Goal: Task Accomplishment & Management: Manage account settings

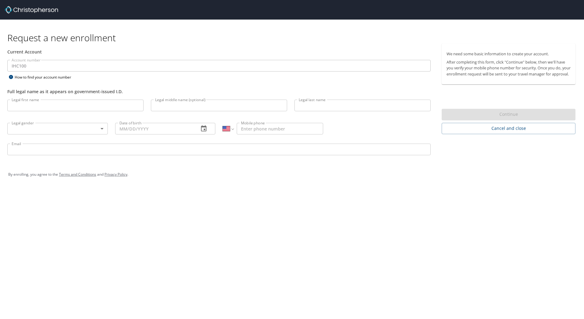
select select "US"
click at [68, 111] on input "Legal first name" at bounding box center [75, 105] width 136 height 12
type input "[PERSON_NAME]"
click at [76, 128] on body "Request a new enrollment Current Account Account number IHC100 Account number H…" at bounding box center [292, 159] width 584 height 319
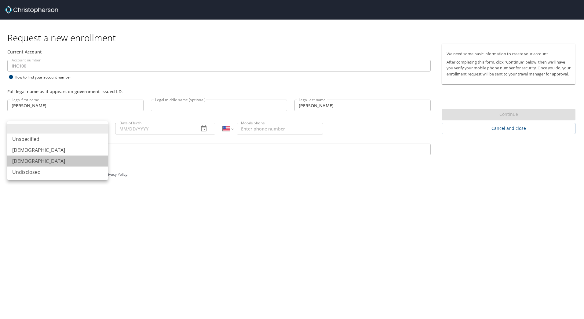
click at [39, 159] on li "[DEMOGRAPHIC_DATA]" at bounding box center [57, 160] width 100 height 11
type input "[DEMOGRAPHIC_DATA]"
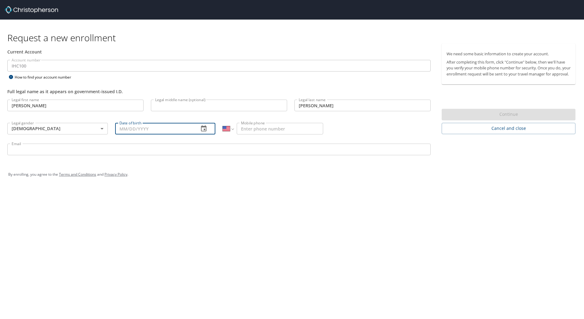
click at [128, 126] on input "Date of birth" at bounding box center [154, 129] width 79 height 12
click at [207, 127] on icon "button" at bounding box center [203, 128] width 7 height 7
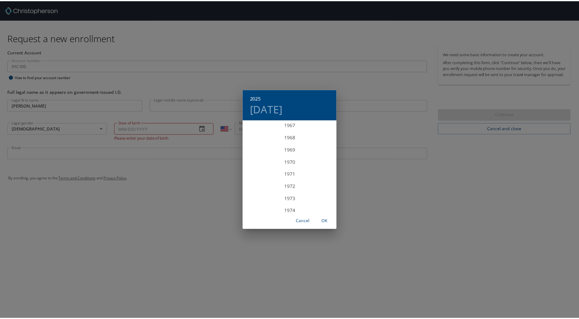
scroll to position [932, 0]
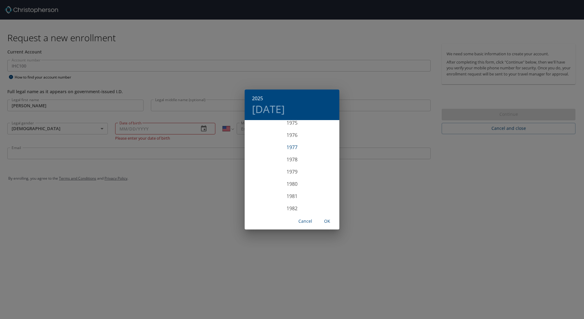
click at [306, 149] on div "1977" at bounding box center [291, 147] width 95 height 12
click at [325, 175] on div "Sep" at bounding box center [323, 178] width 31 height 23
click at [279, 194] on p "27" at bounding box center [279, 196] width 4 height 4
click at [327, 220] on span "OK" at bounding box center [327, 221] width 15 height 8
type input "09/27/1977"
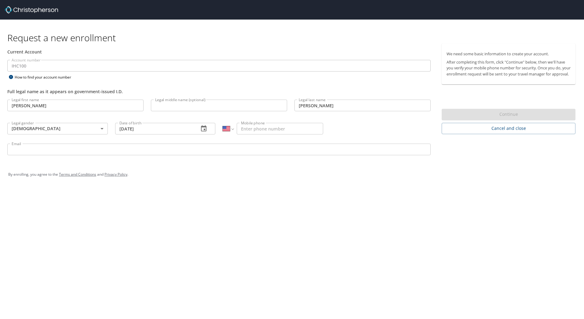
click at [268, 133] on input "Mobile phone" at bounding box center [280, 129] width 86 height 12
type input "[PHONE_NUMBER]"
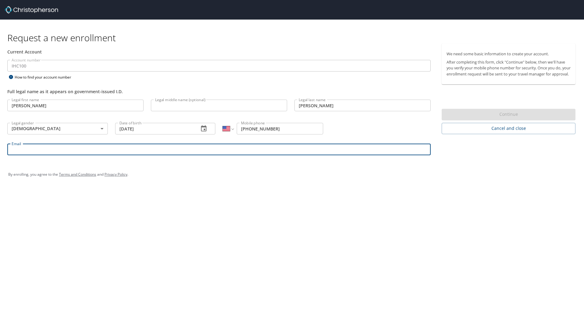
click at [266, 153] on input "Email" at bounding box center [218, 149] width 423 height 12
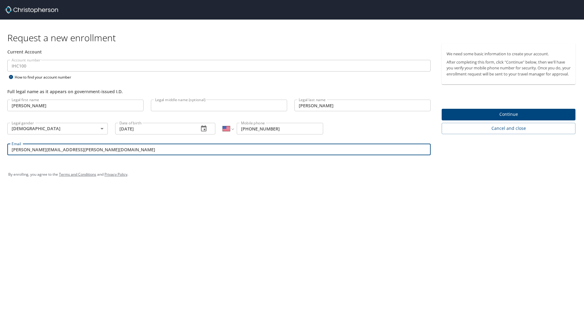
type input "brittany.bradbury@imail.org"
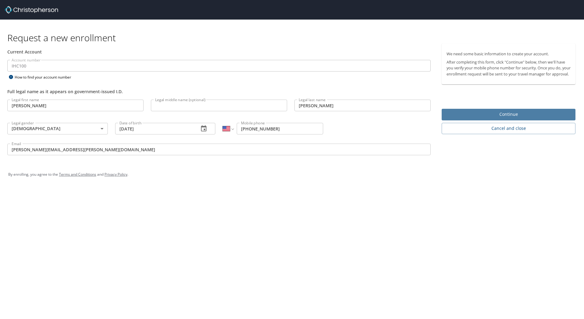
click at [533, 118] on span "Continue" at bounding box center [508, 114] width 124 height 8
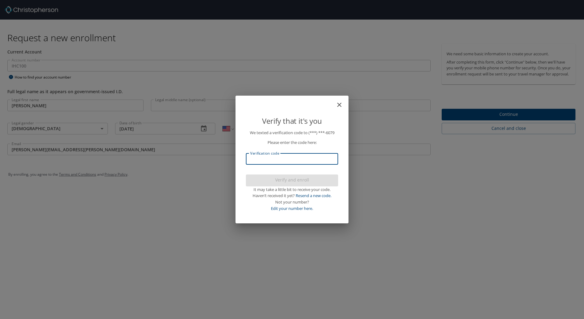
click at [313, 160] on input "Verification code" at bounding box center [292, 159] width 92 height 12
type input "905172"
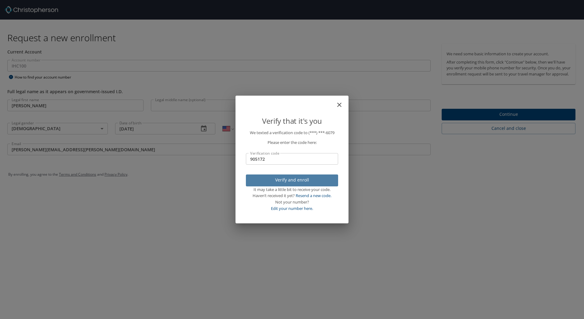
click at [310, 180] on span "Verify and enroll" at bounding box center [292, 180] width 82 height 8
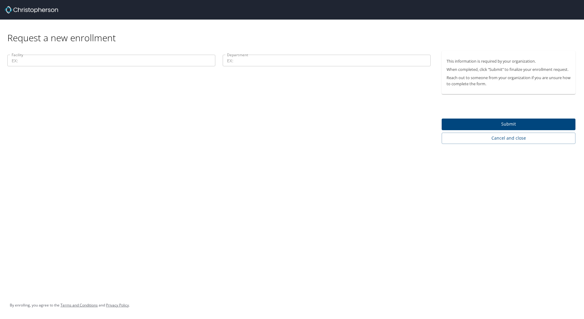
click at [184, 63] on input "Facility" at bounding box center [111, 61] width 208 height 12
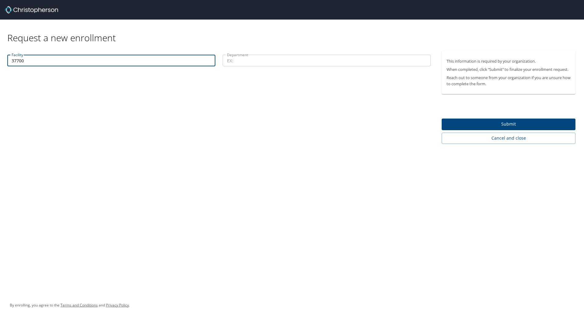
type input "37700"
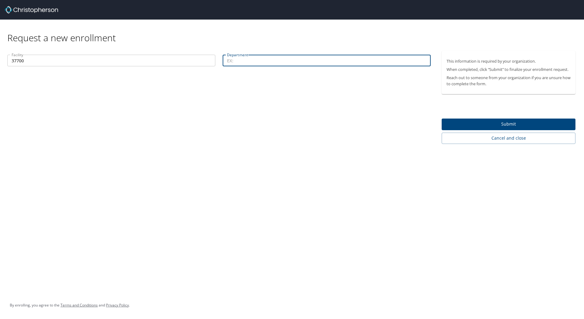
click at [318, 57] on input "Department" at bounding box center [326, 61] width 208 height 12
type input "40025"
click at [476, 122] on span "Submit" at bounding box center [508, 124] width 124 height 8
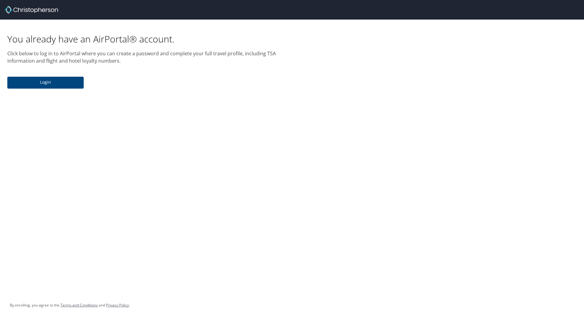
click at [62, 82] on span "Login" at bounding box center [45, 82] width 67 height 8
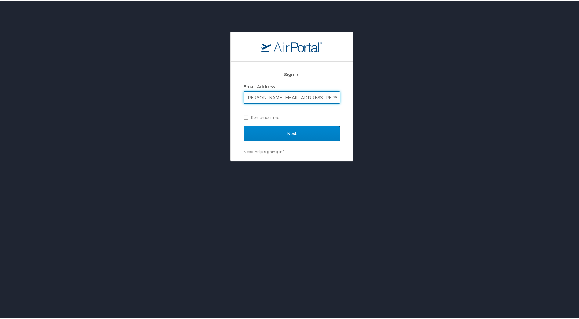
type input "brittany.bradbury@imail.org"
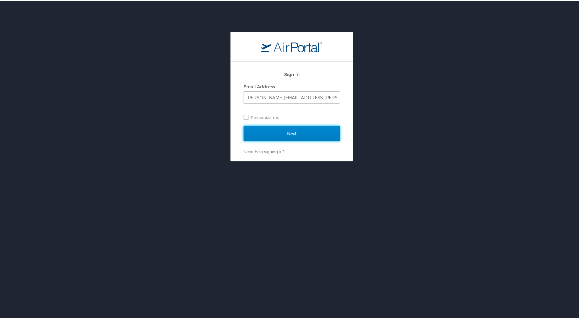
click at [258, 134] on input "Next" at bounding box center [292, 132] width 96 height 15
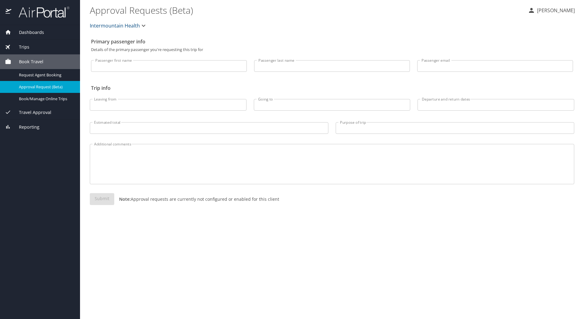
select select "US"
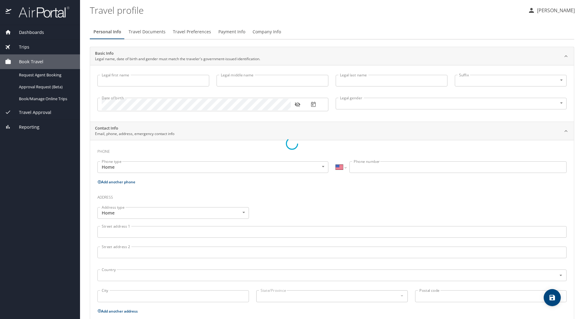
type input "[PERSON_NAME]"
type input "[DEMOGRAPHIC_DATA]"
select select "US"
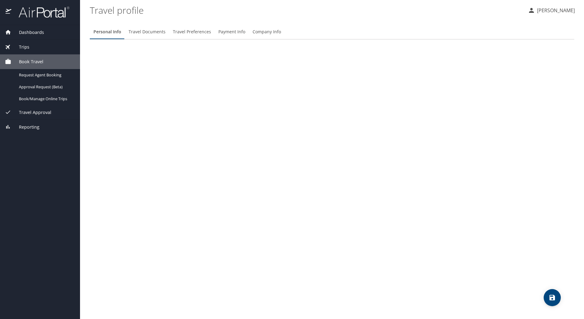
select select "US"
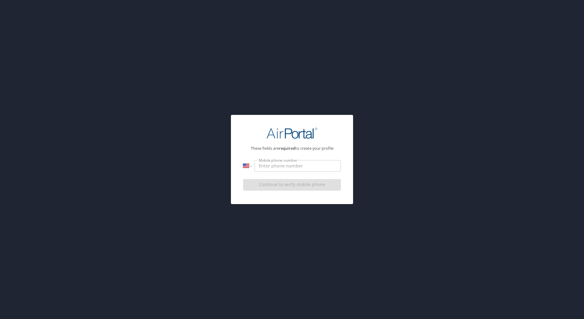
click at [300, 168] on input "Mobile phone number" at bounding box center [297, 166] width 86 height 12
click at [313, 167] on input "[PHONE_NUMBER]" at bounding box center [297, 166] width 86 height 12
type input "[PHONE_NUMBER]"
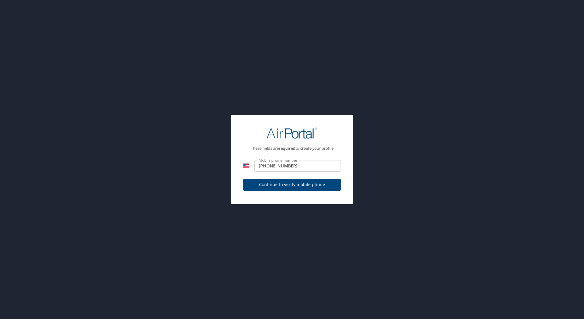
click at [295, 182] on div "Continue to verify mobile phone" at bounding box center [292, 186] width 98 height 20
click at [295, 182] on span "Continue to verify mobile phone" at bounding box center [292, 185] width 88 height 8
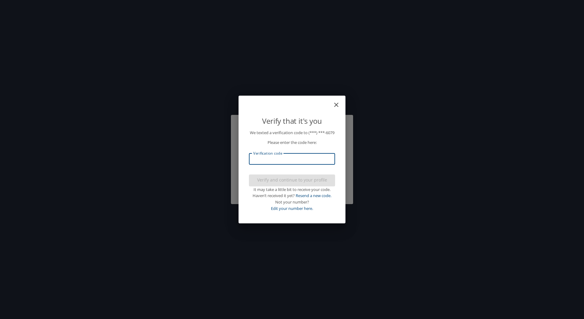
click at [299, 164] on input "Verification code" at bounding box center [292, 159] width 86 height 12
type input "893740"
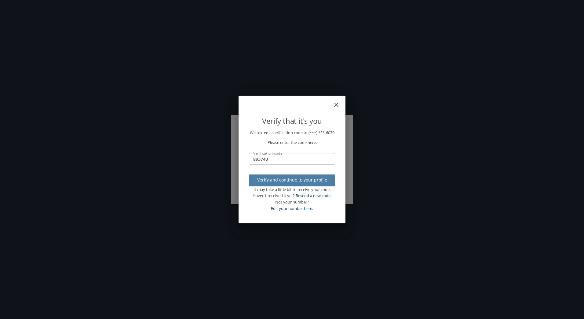
click at [298, 184] on span "Verify and continue to your profile" at bounding box center [292, 180] width 76 height 8
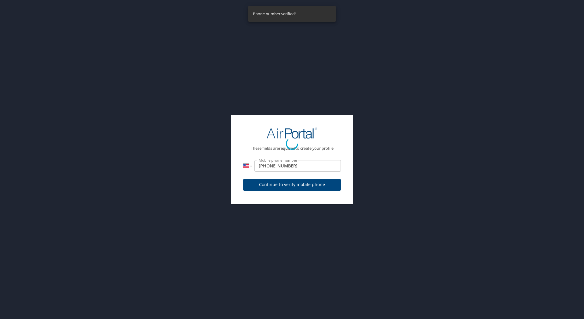
select select "US"
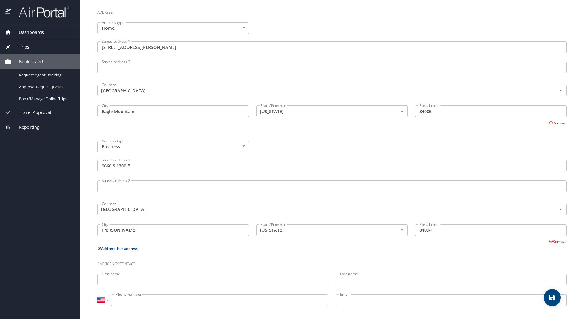
scroll to position [197, 0]
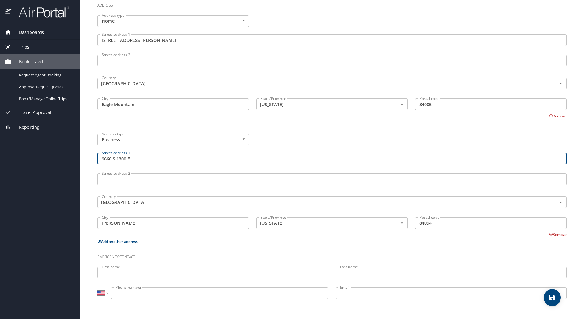
drag, startPoint x: 137, startPoint y: 161, endPoint x: 100, endPoint y: 158, distance: 37.7
click at [100, 158] on input "9660 S 1300 E" at bounding box center [331, 159] width 469 height 12
type input "[STREET_ADDRESS][PERSON_NAME]"
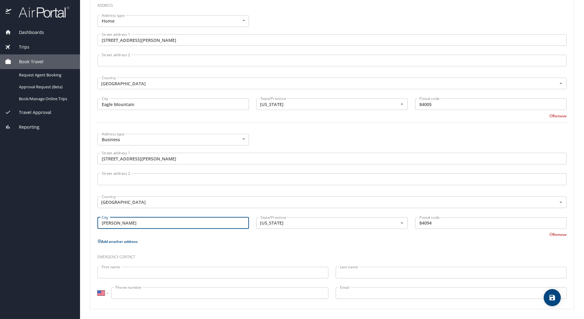
drag, startPoint x: 126, startPoint y: 225, endPoint x: 100, endPoint y: 224, distance: 25.9
click at [100, 224] on input "[PERSON_NAME]" at bounding box center [172, 223] width 151 height 12
type input "Lehi"
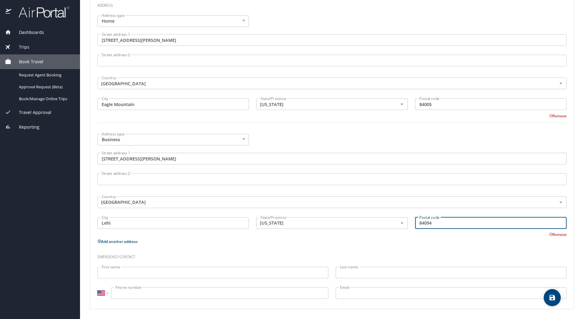
drag, startPoint x: 433, startPoint y: 224, endPoint x: 410, endPoint y: 221, distance: 23.7
click at [411, 222] on div "Postal code 84094 Postal code" at bounding box center [490, 223] width 159 height 20
type input "84048"
click at [202, 276] on input "First name" at bounding box center [212, 272] width 231 height 12
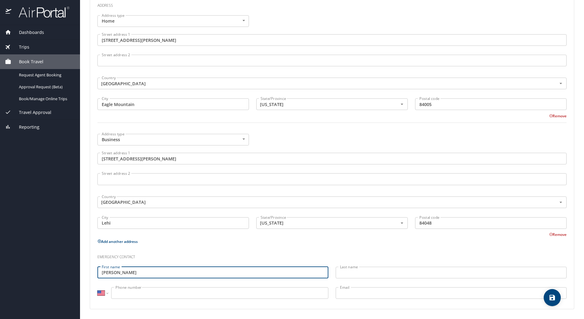
type input "[PERSON_NAME]"
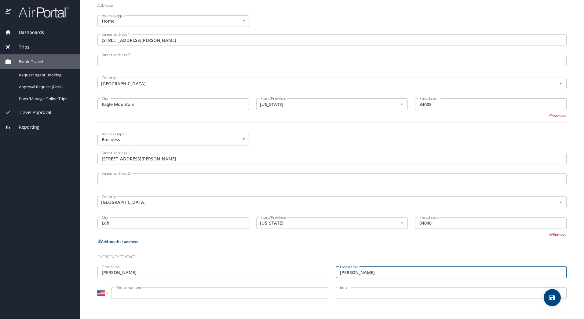
type input "[PERSON_NAME]"
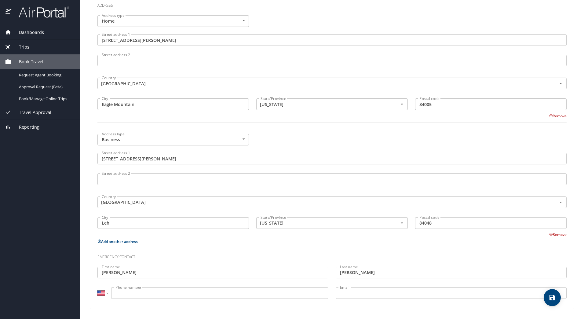
click at [196, 290] on input "Phone number" at bounding box center [219, 293] width 217 height 12
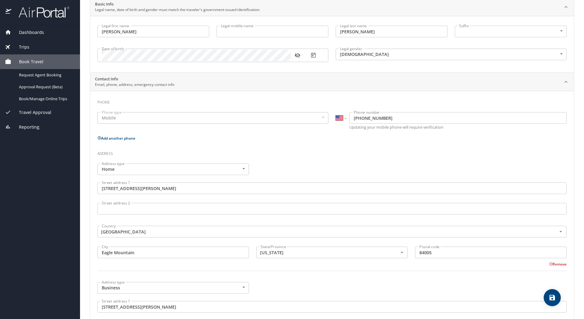
scroll to position [0, 0]
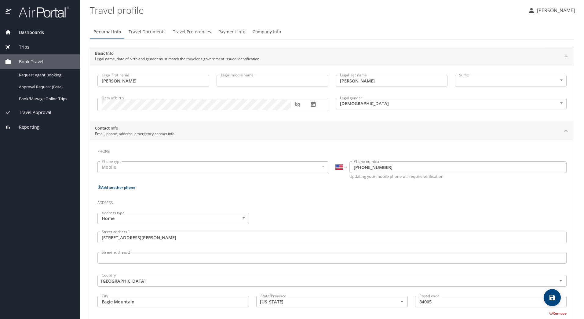
type input "[PHONE_NUMBER]"
click at [155, 30] on span "Travel Documents" at bounding box center [146, 32] width 37 height 8
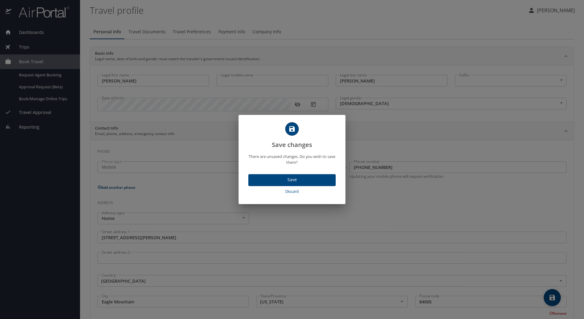
click at [294, 184] on button "Save" at bounding box center [291, 180] width 87 height 12
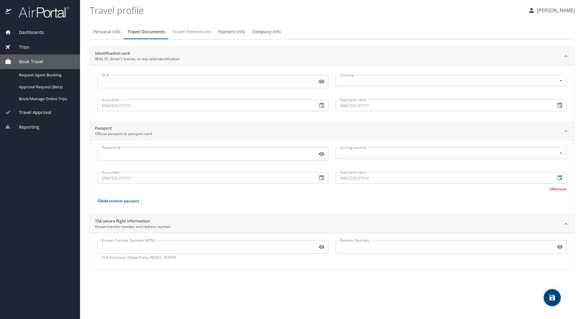
click at [202, 33] on span "Travel Preferences" at bounding box center [191, 32] width 38 height 8
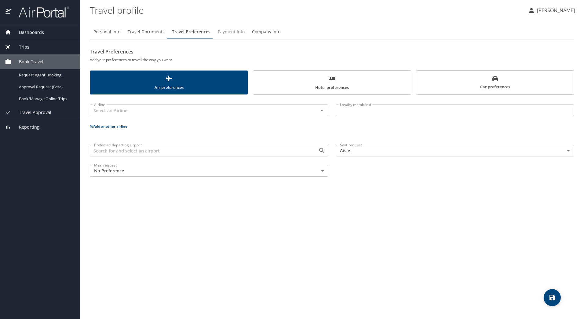
click at [232, 33] on span "Payment Info" at bounding box center [231, 32] width 27 height 8
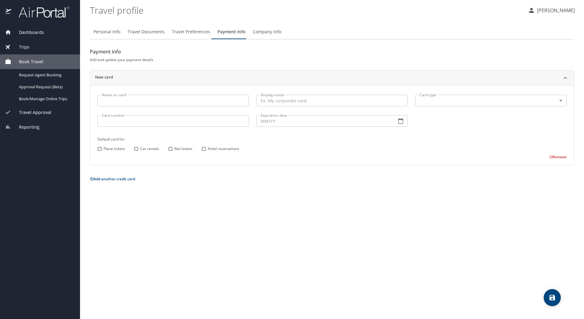
click at [173, 96] on input "Name on card" at bounding box center [172, 101] width 151 height 12
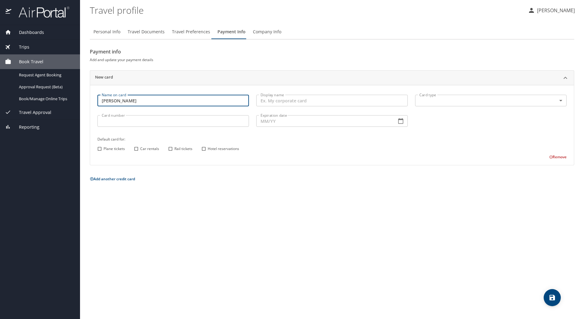
type input "[PERSON_NAME]"
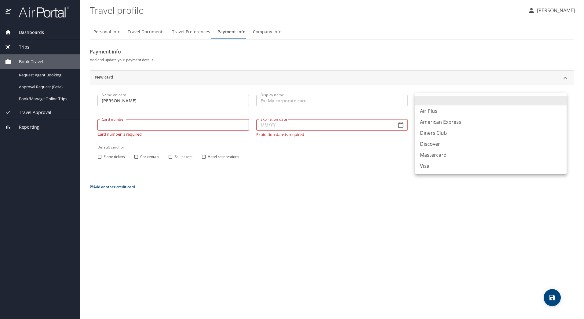
click at [447, 101] on body "Dashboards My Travel Dashboard Trips Current / Future Trips Past Trips Trips Mi…" at bounding box center [292, 159] width 584 height 319
click at [426, 171] on li "Visa" at bounding box center [490, 165] width 151 height 11
type input "VI"
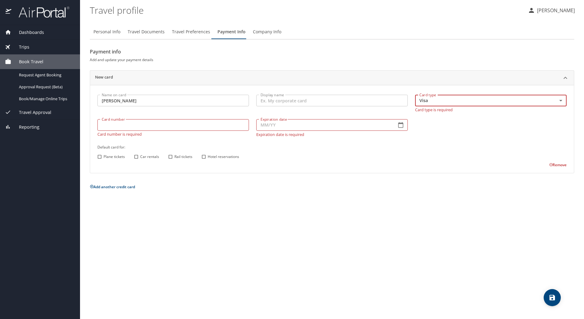
click at [165, 124] on input "Card number" at bounding box center [172, 125] width 151 height 12
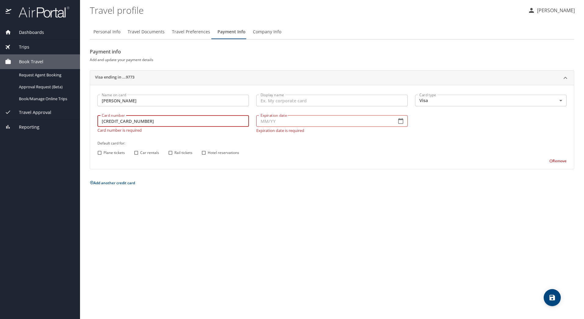
type input "[CREDIT_CARD_NUMBER]"
click at [264, 120] on input "Expiration date" at bounding box center [323, 121] width 135 height 12
type input "03/26"
click at [297, 155] on div "Name on card [PERSON_NAME] Name on card Display name Display name Card type Vis…" at bounding box center [332, 127] width 476 height 73
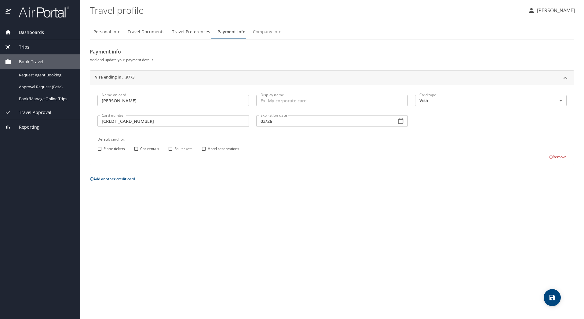
click at [272, 33] on span "Company Info" at bounding box center [267, 32] width 28 height 8
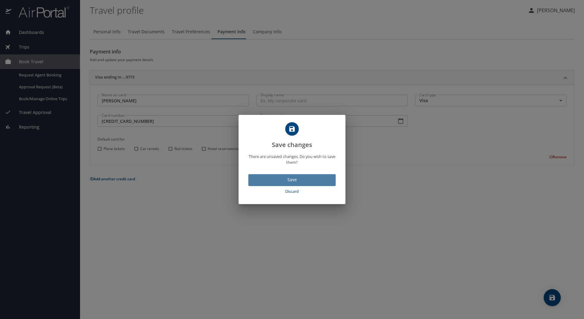
click at [308, 183] on span "Save" at bounding box center [292, 180] width 78 height 8
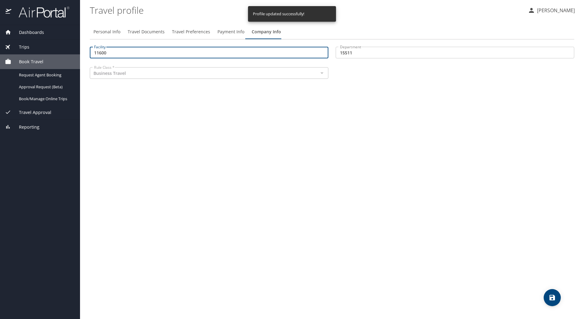
drag, startPoint x: 112, startPoint y: 50, endPoint x: 54, endPoint y: 44, distance: 57.8
click at [54, 44] on div "Dashboards My Travel Dashboard Trips Current / Future Trips Past Trips Trips Mi…" at bounding box center [292, 159] width 584 height 319
type input "37700"
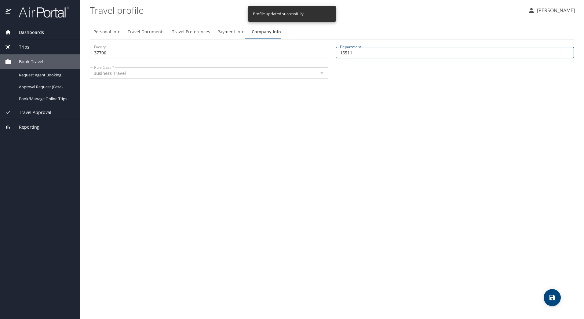
drag, startPoint x: 354, startPoint y: 50, endPoint x: 331, endPoint y: 49, distance: 22.9
click at [331, 49] on div "Facility 37700 Facility Department 15511 Department Rule Class * Business Trave…" at bounding box center [331, 63] width 491 height 41
type input "40025"
click at [205, 31] on span "Travel Preferences" at bounding box center [191, 32] width 38 height 8
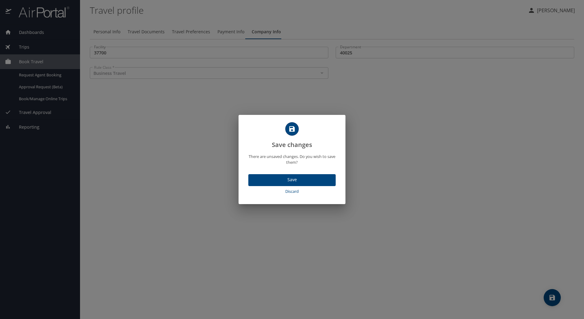
click at [298, 177] on span "Save" at bounding box center [292, 180] width 78 height 8
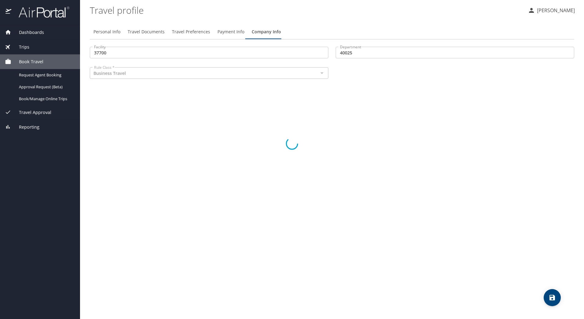
click at [180, 31] on div at bounding box center [292, 143] width 584 height 350
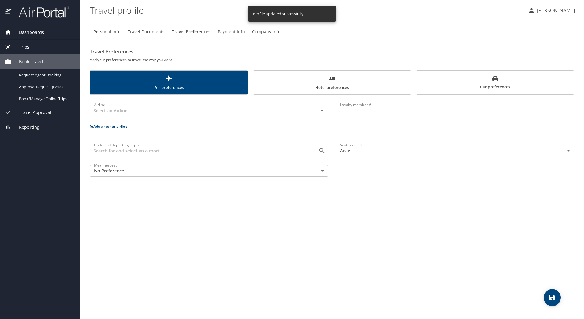
click at [365, 114] on input "Loyalty member #" at bounding box center [454, 110] width 238 height 12
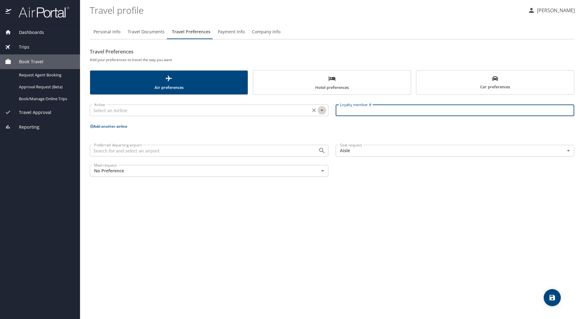
click at [321, 114] on icon "Open" at bounding box center [321, 110] width 7 height 7
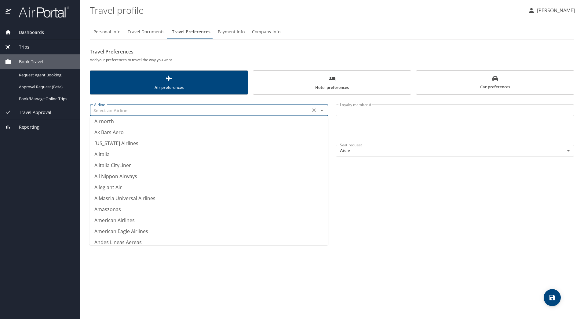
scroll to position [851, 0]
click at [110, 209] on li "American Airlines" at bounding box center [208, 207] width 238 height 11
type input "American Airlines"
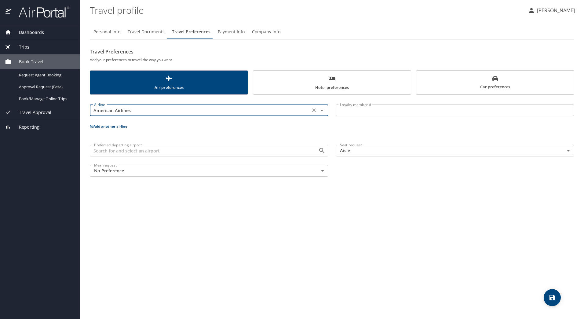
click at [370, 112] on input "Loyalty member #" at bounding box center [454, 110] width 238 height 12
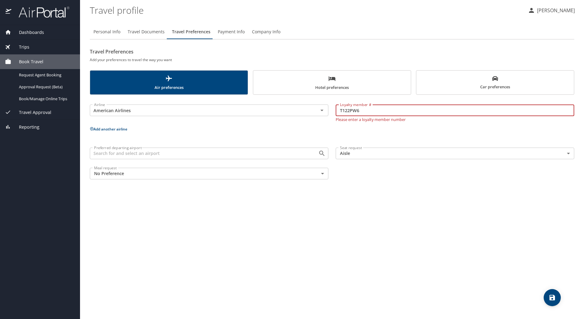
type input "T122PW6"
click at [479, 134] on div "Airline American Airlines Airline Loyalty member # T122PW6 Loyalty member # Ple…" at bounding box center [332, 140] width 484 height 85
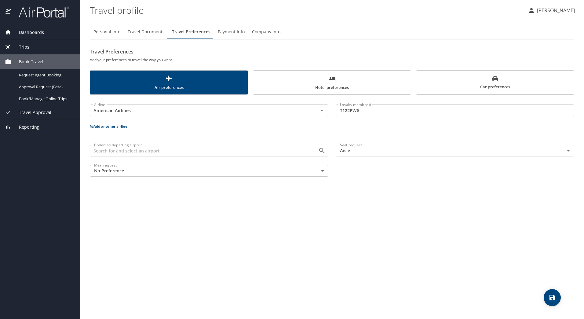
click at [115, 125] on button "Add another airline" at bounding box center [109, 126] width 38 height 5
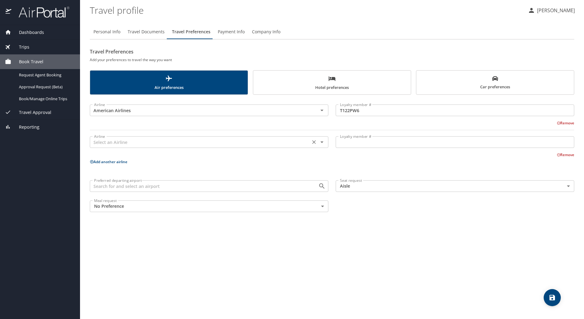
click at [322, 144] on icon "Open" at bounding box center [321, 141] width 7 height 7
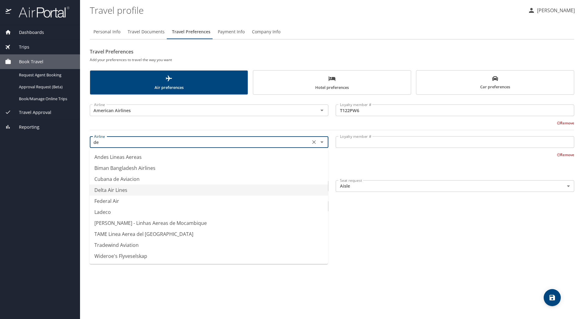
click at [164, 193] on li "Delta Air Lines" at bounding box center [208, 189] width 238 height 11
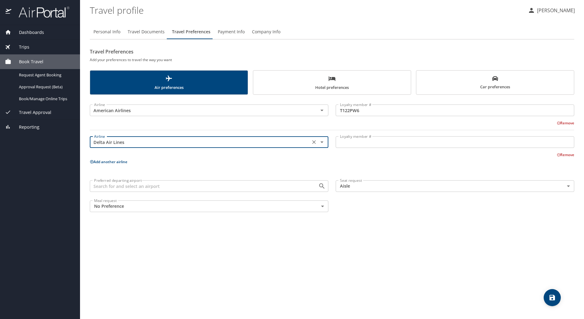
type input "Delta Air Lines"
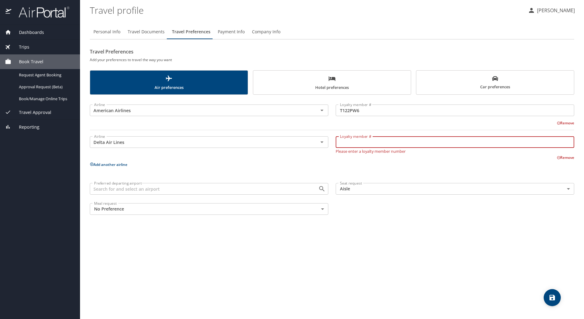
click at [341, 139] on input "Loyalty member #" at bounding box center [454, 142] width 238 height 12
click at [366, 146] on input "Loyalty member #" at bounding box center [454, 142] width 238 height 12
type input "9866296404"
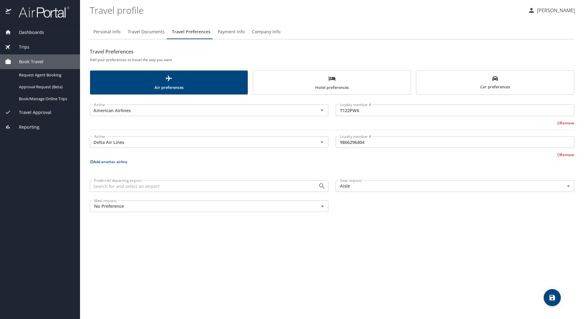
click at [357, 163] on p "Add another airline" at bounding box center [332, 162] width 484 height 8
click at [111, 31] on span "Personal Info" at bounding box center [106, 32] width 27 height 8
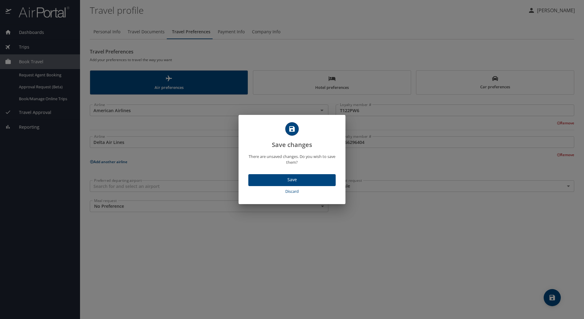
click at [294, 177] on span "Save" at bounding box center [292, 180] width 78 height 8
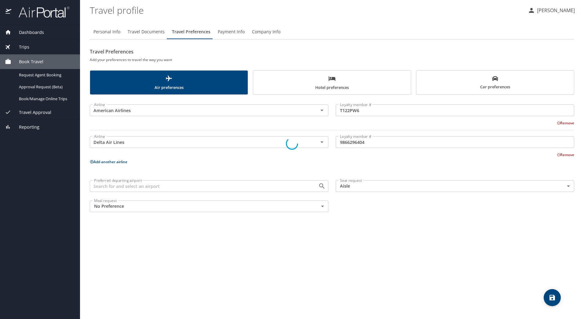
select select "US"
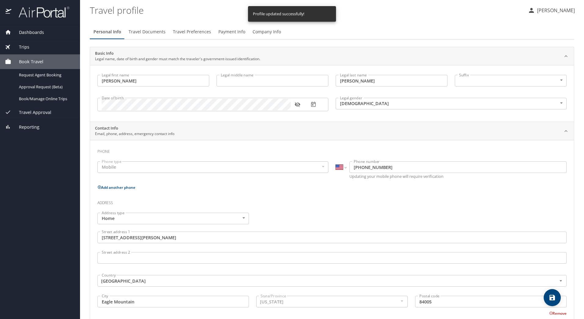
select select "US"
